Goal: Task Accomplishment & Management: Manage account settings

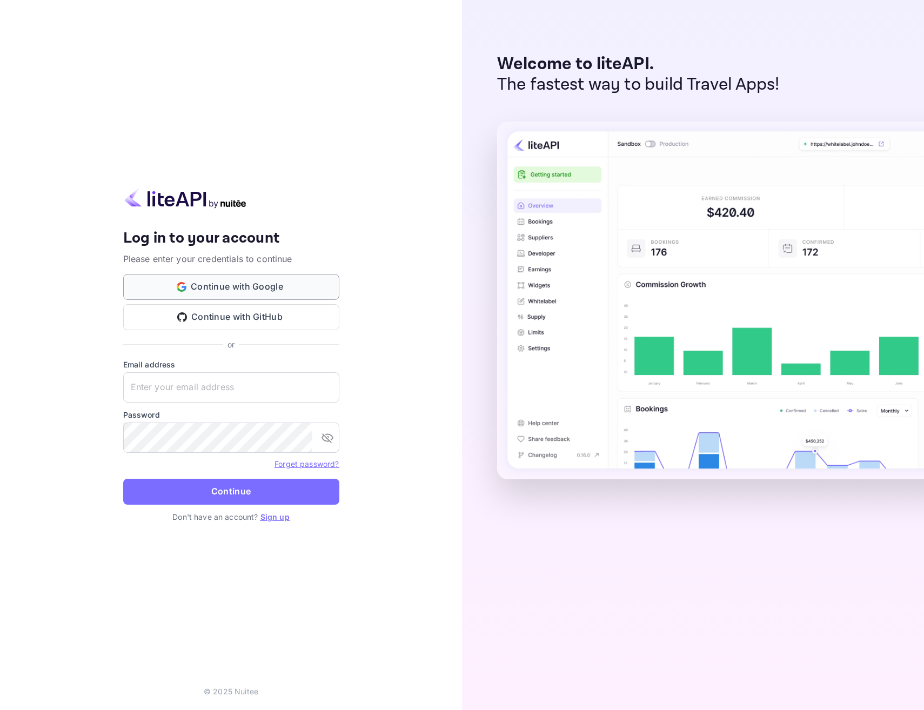
click at [218, 288] on button "Continue with Google" at bounding box center [231, 287] width 216 height 26
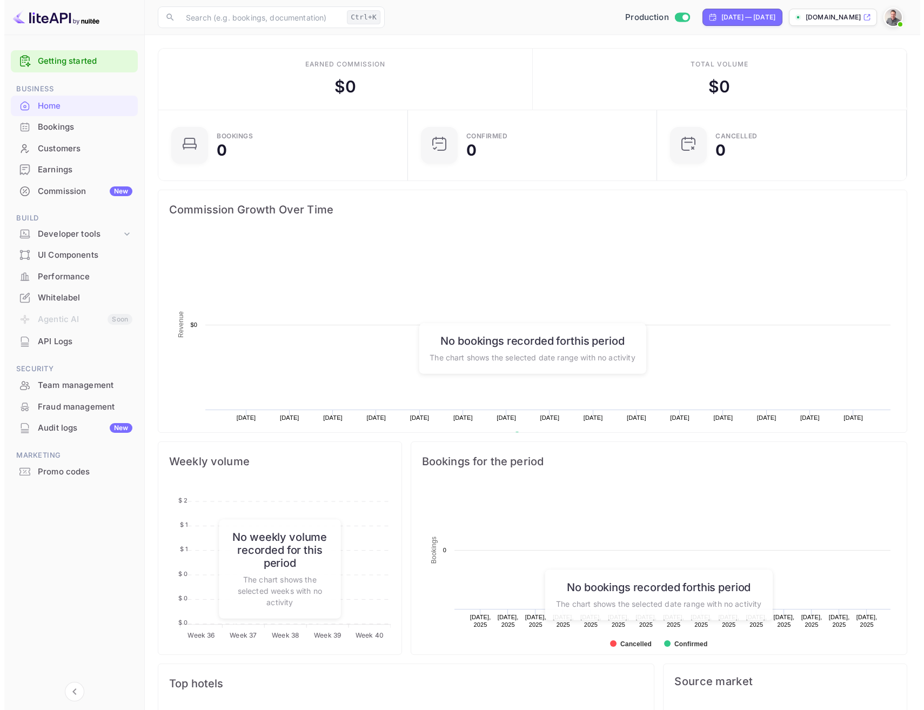
scroll to position [9, 9]
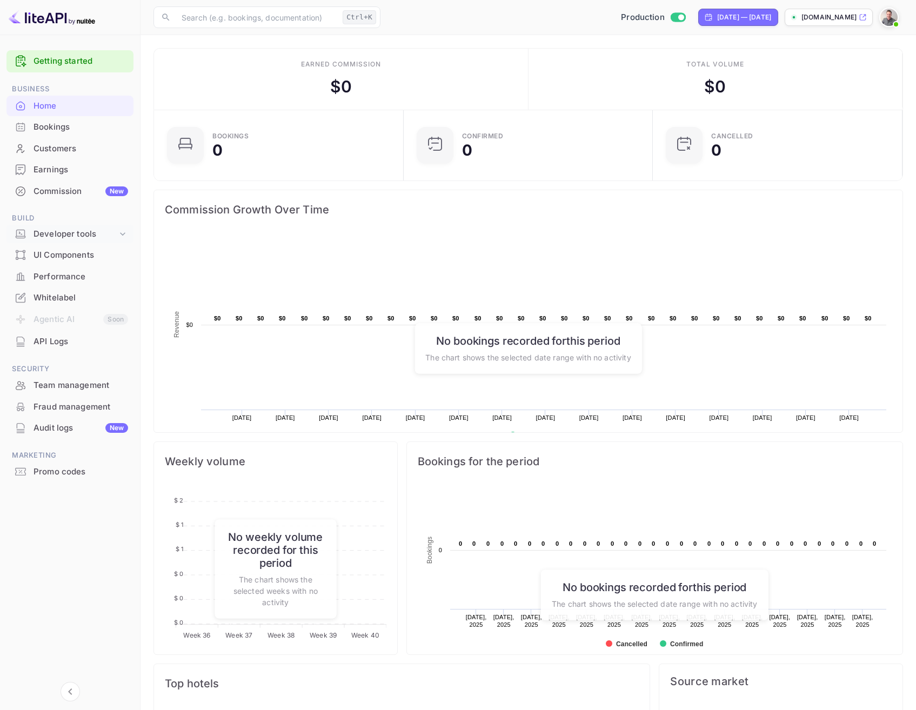
click at [56, 232] on div "Developer tools" at bounding box center [76, 234] width 84 height 12
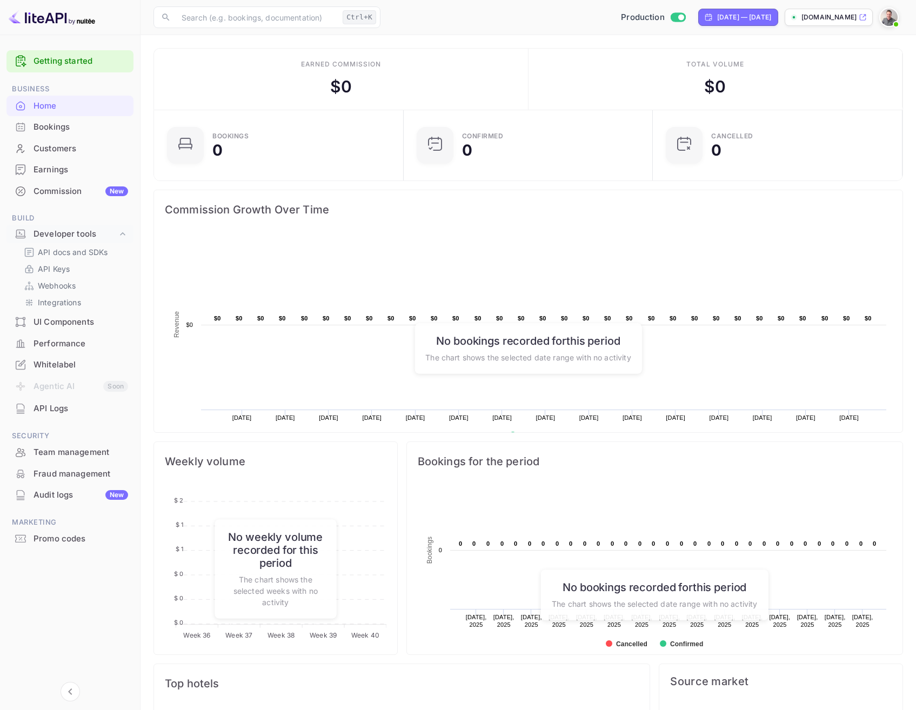
click at [46, 323] on div "UI Components" at bounding box center [81, 322] width 95 height 12
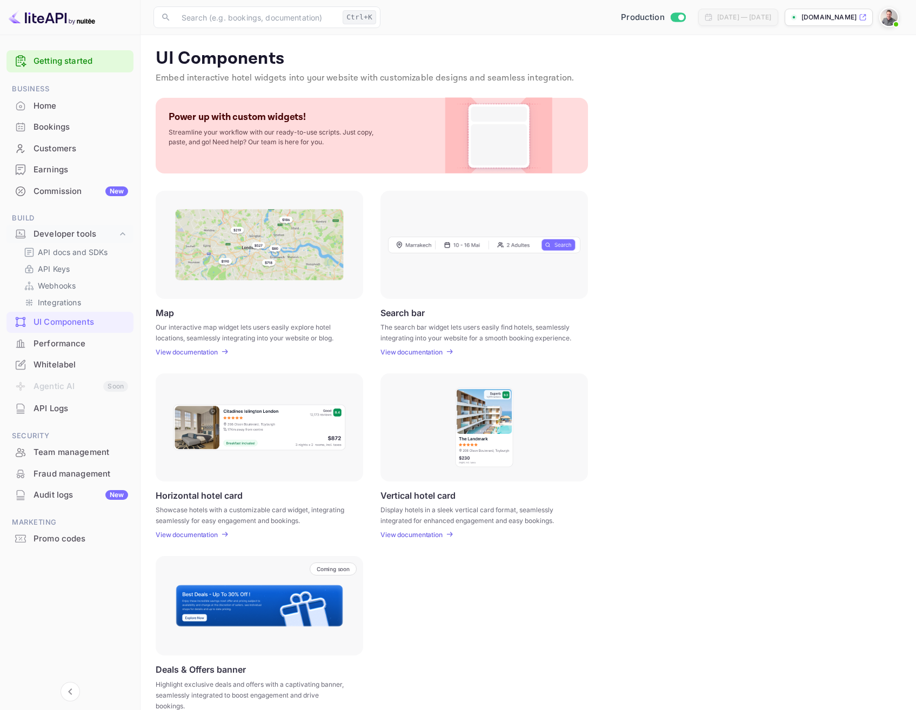
click at [54, 363] on div "Whitelabel" at bounding box center [81, 365] width 95 height 12
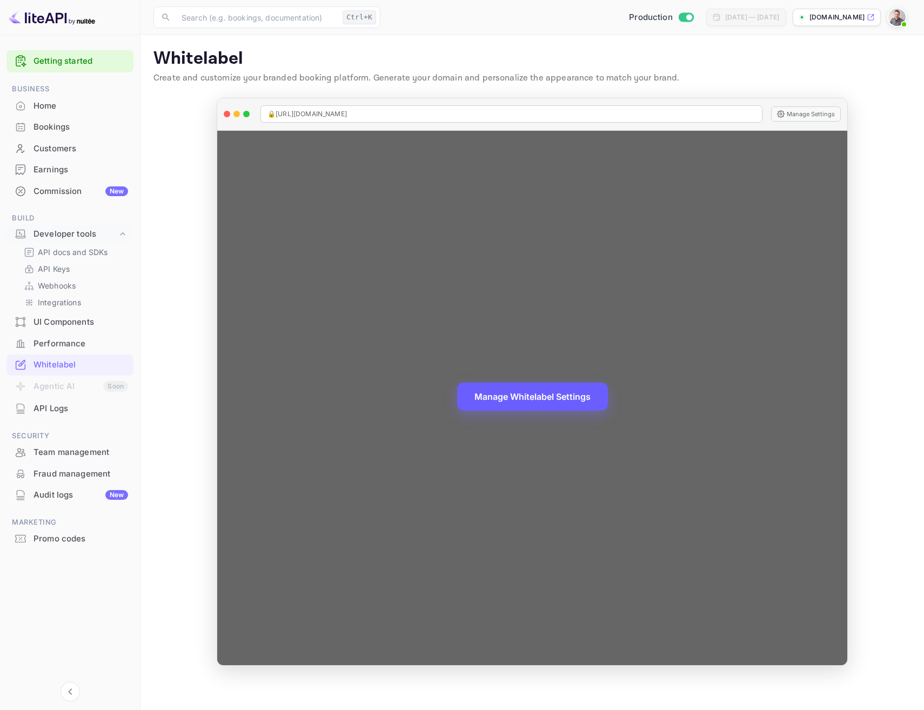
click at [523, 396] on button "Manage Whitelabel Settings" at bounding box center [532, 397] width 151 height 28
